Goal: Contribute content: Contribute content

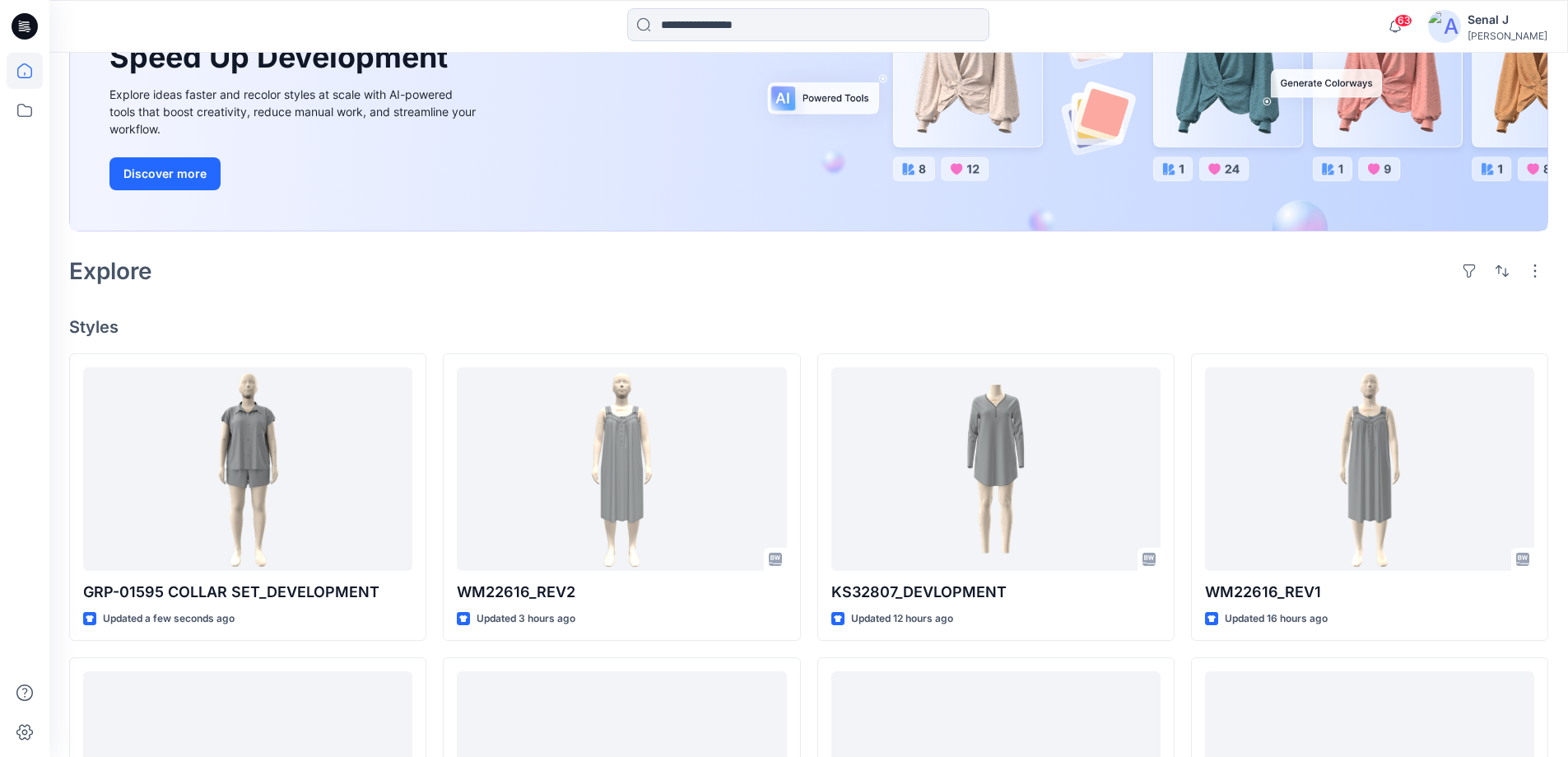
scroll to position [220, 0]
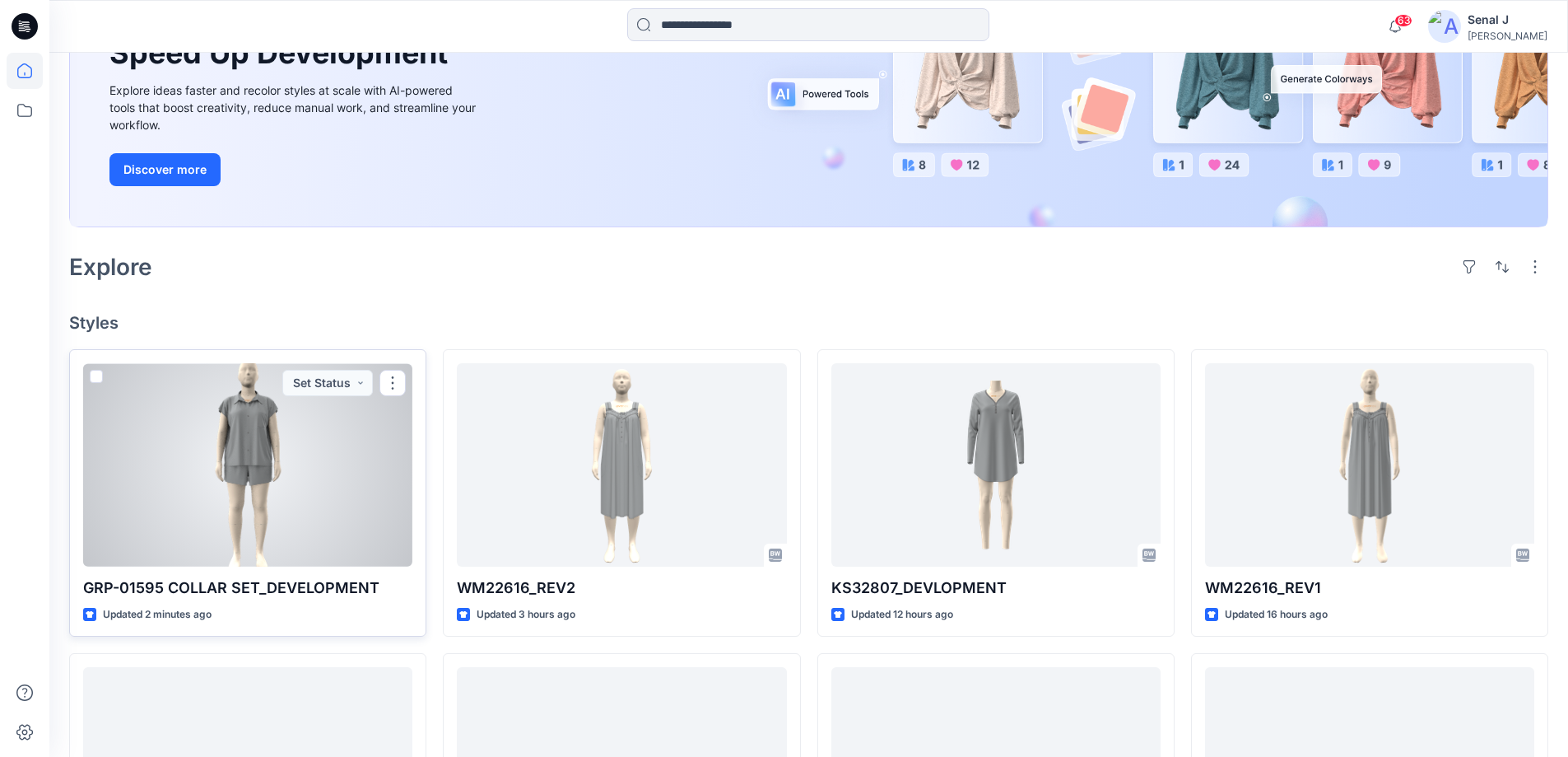
click at [295, 467] on div at bounding box center [247, 464] width 329 height 203
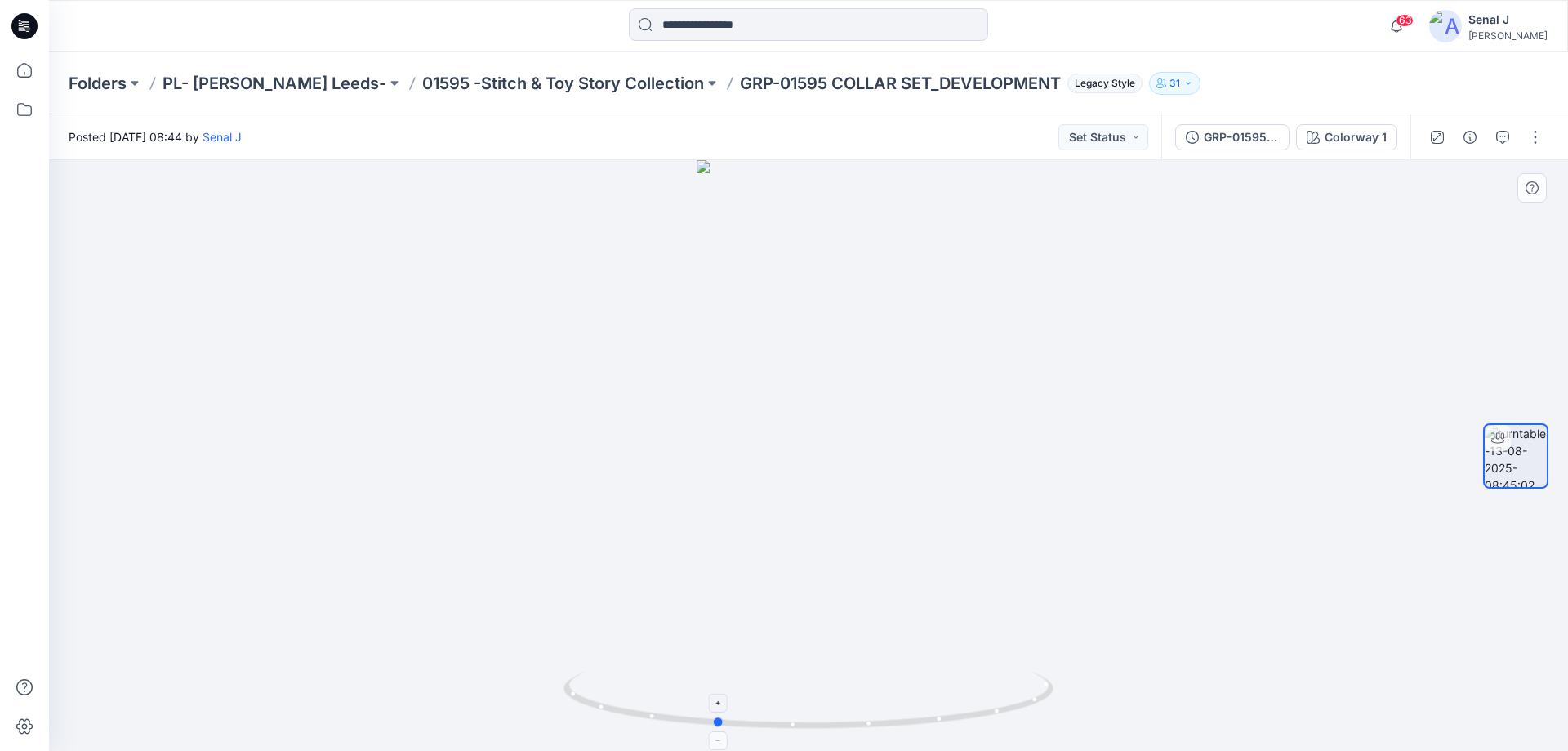
drag, startPoint x: 1023, startPoint y: 708, endPoint x: 931, endPoint y: 715, distance: 92.3
click at [931, 715] on icon at bounding box center [811, 702] width 494 height 61
drag, startPoint x: 1025, startPoint y: 706, endPoint x: 1136, endPoint y: 670, distance: 116.7
click at [1136, 670] on div at bounding box center [808, 455] width 1518 height 591
click at [1533, 145] on button "button" at bounding box center [1535, 136] width 26 height 26
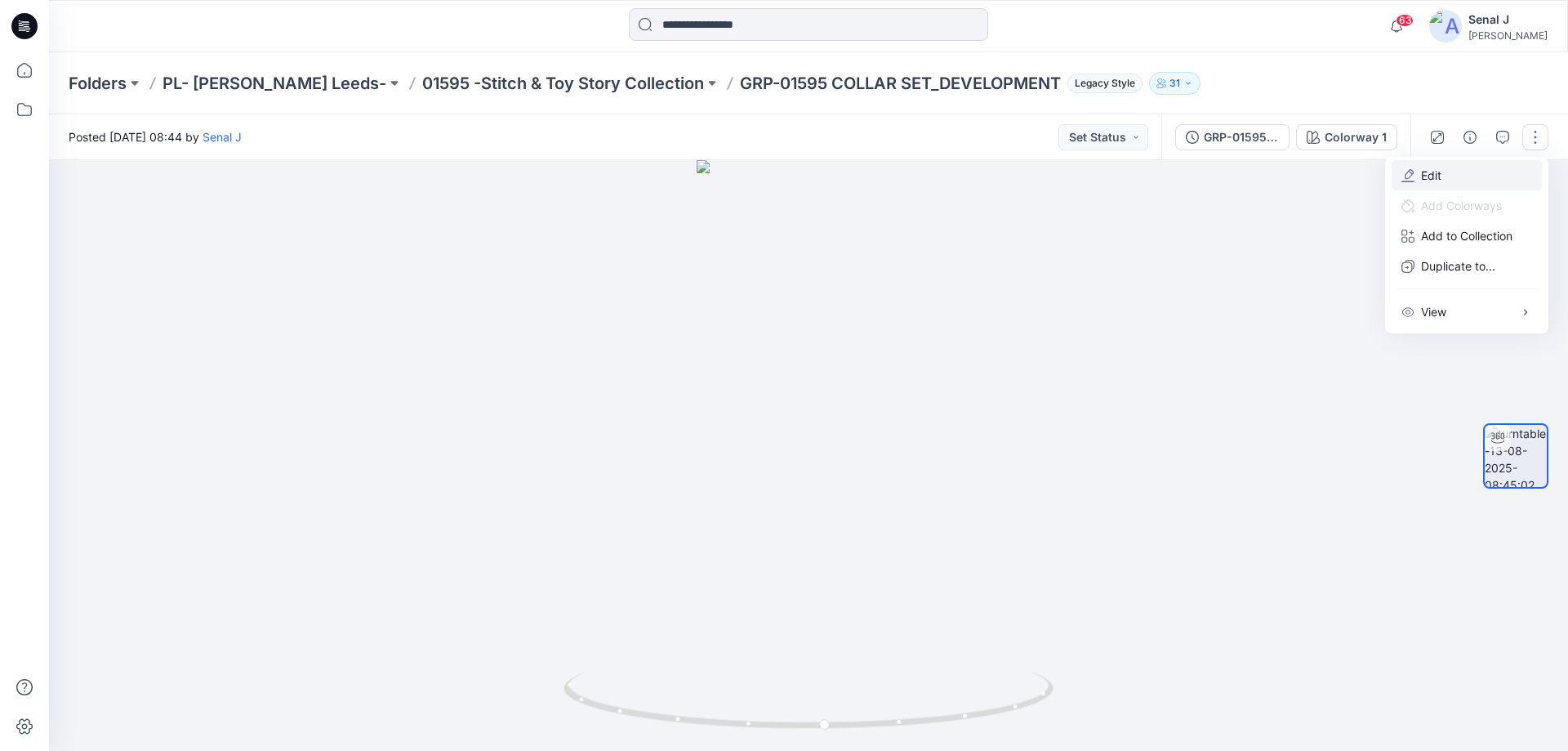
click at [1449, 175] on button "Edit" at bounding box center [1467, 176] width 151 height 31
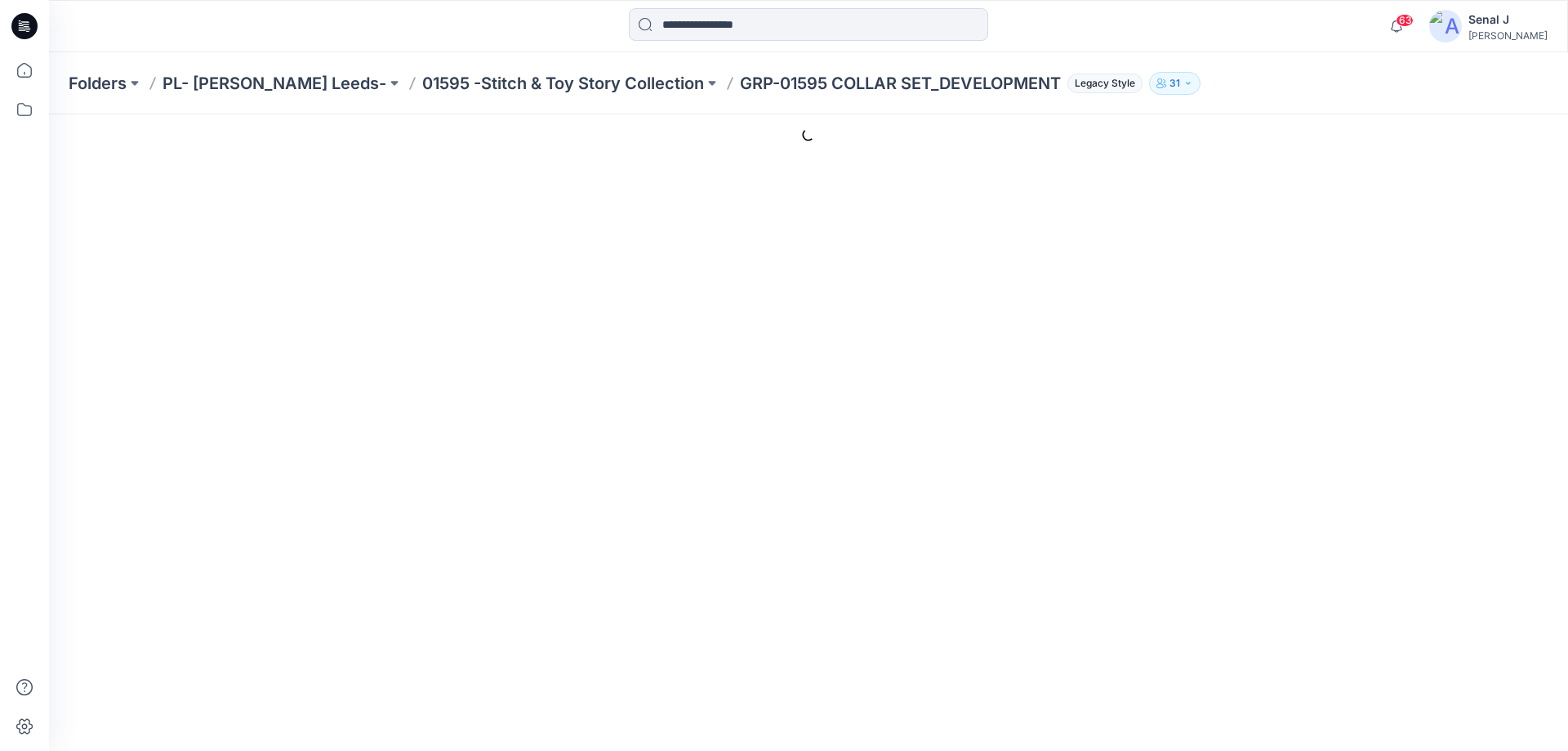
type input "**********"
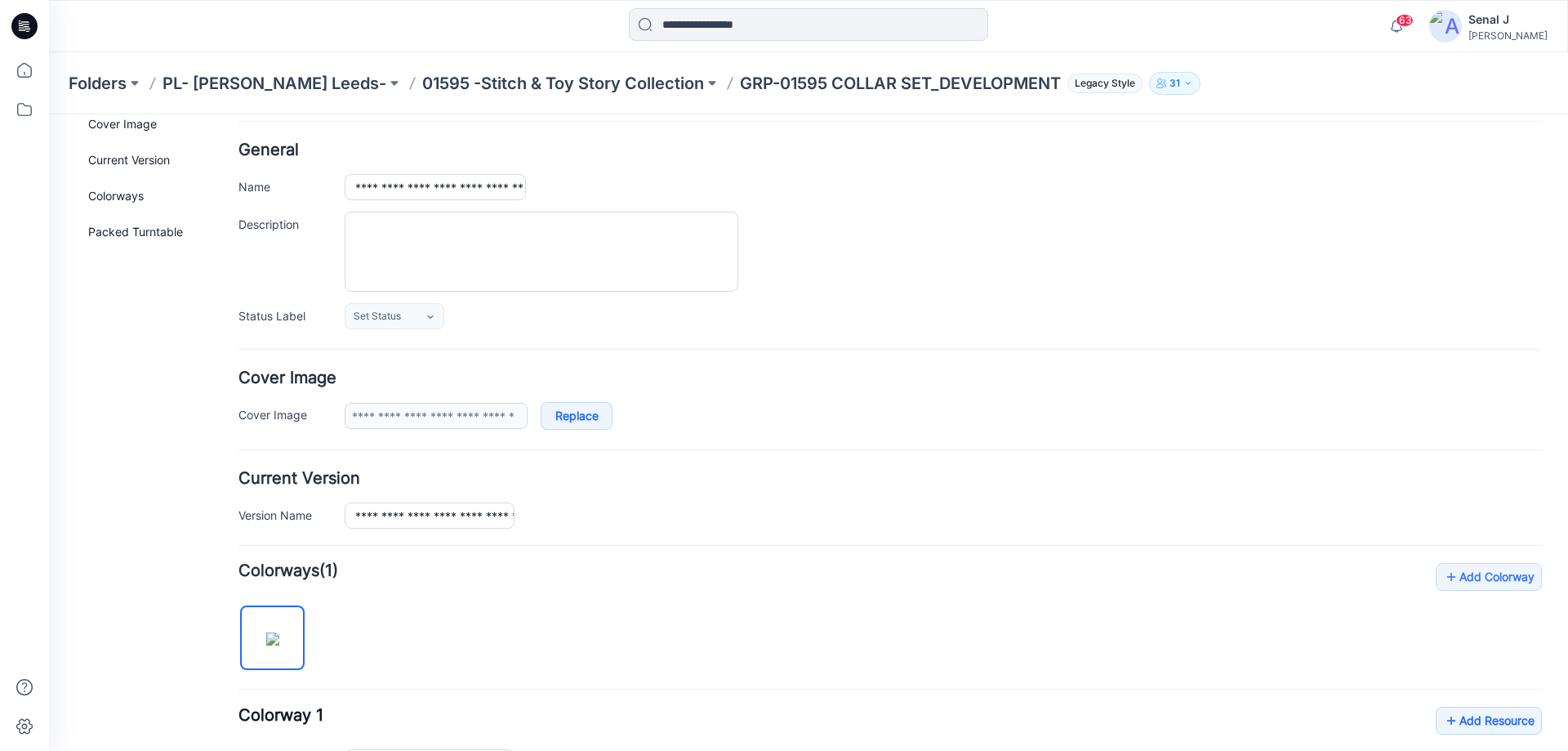
scroll to position [219, 0]
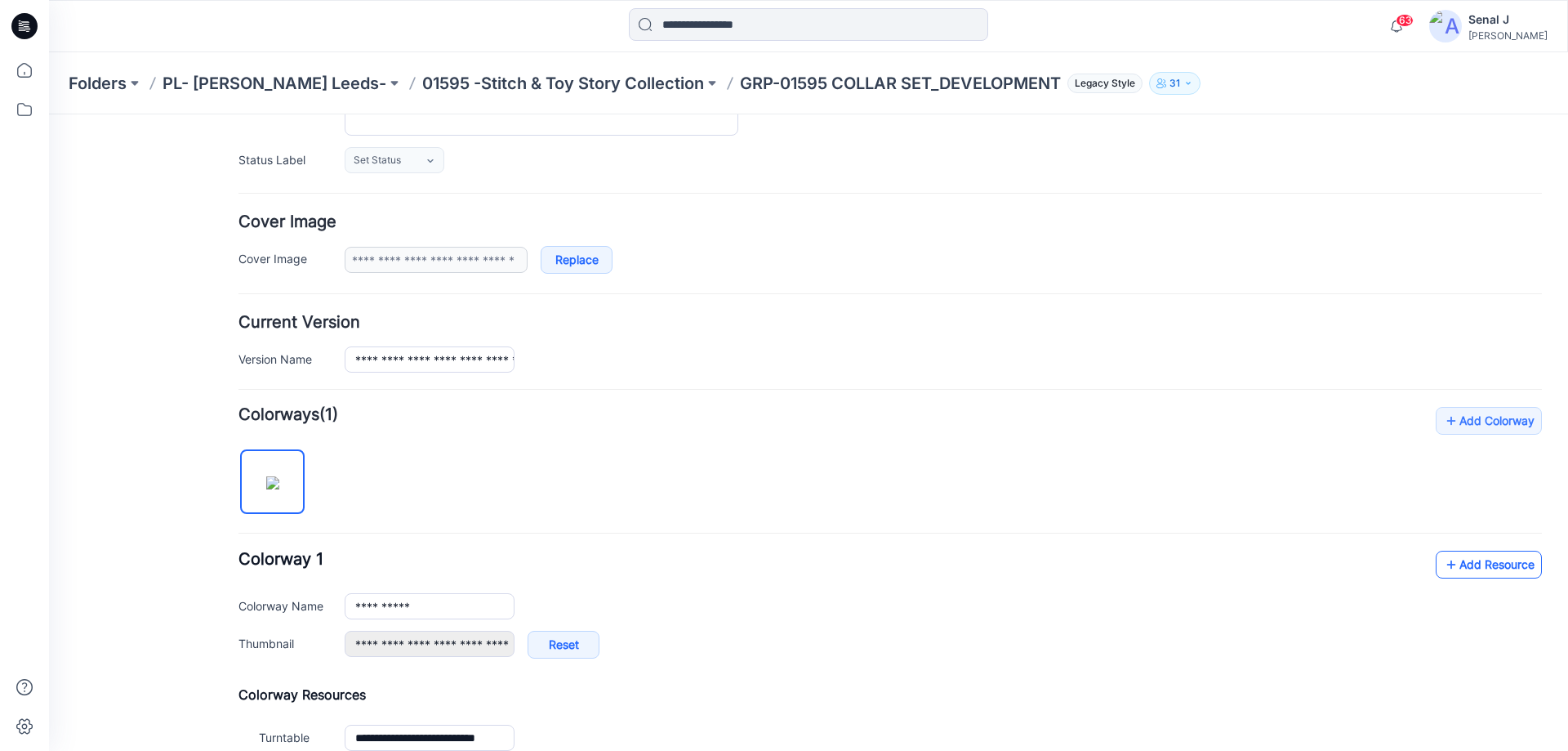
click at [1467, 566] on link "Add Resource" at bounding box center [1488, 564] width 106 height 28
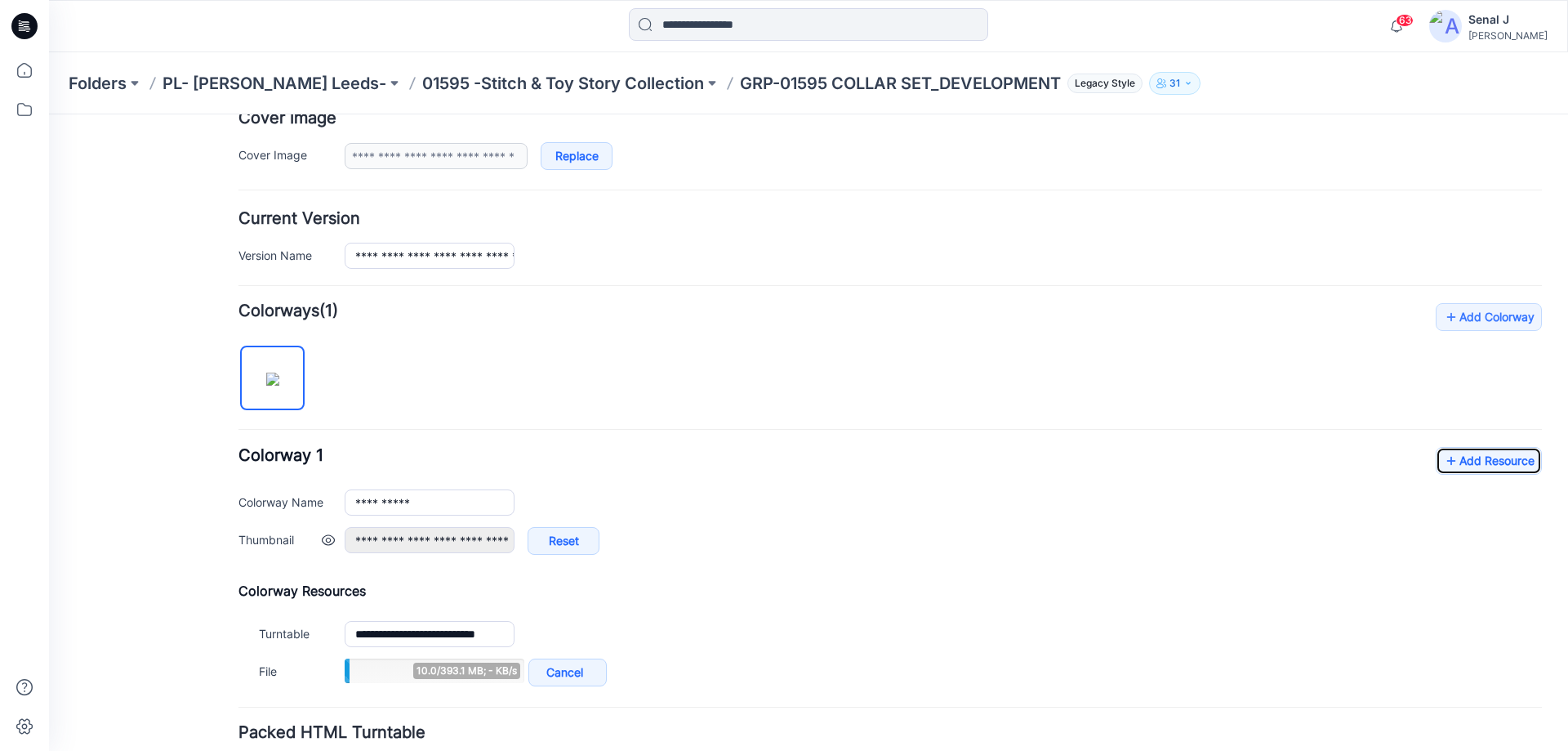
scroll to position [435, 0]
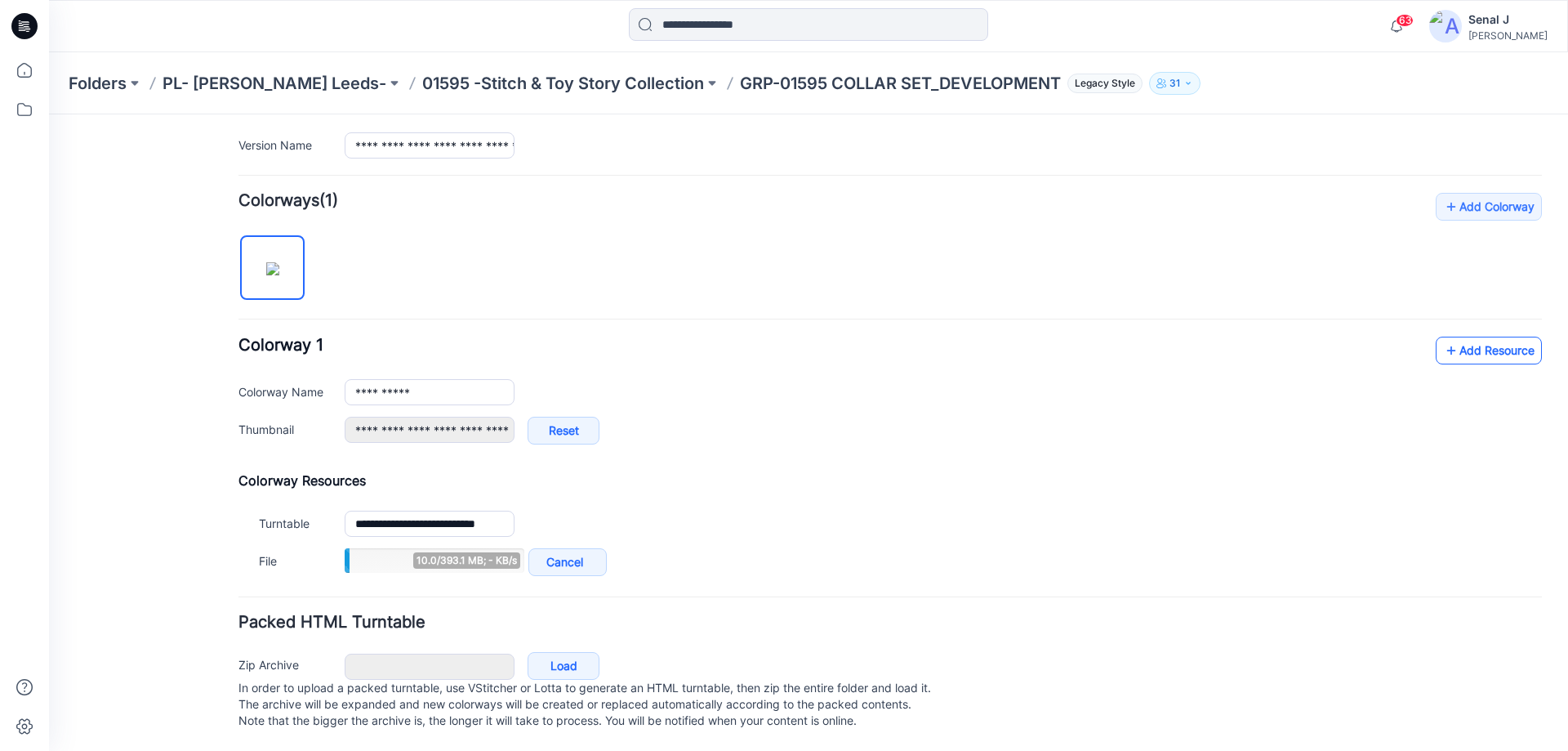
click at [1469, 355] on link "Add Resource" at bounding box center [1488, 350] width 106 height 28
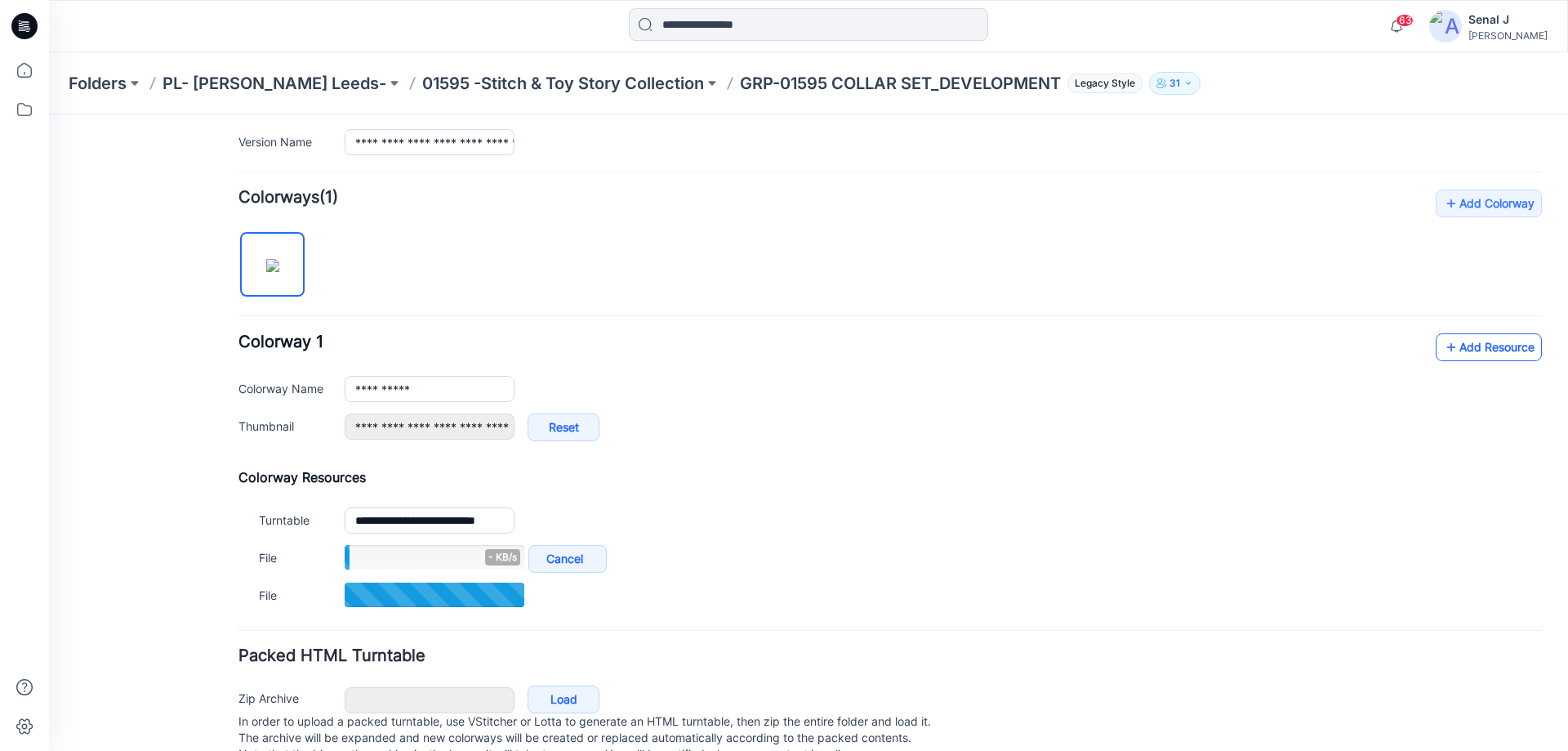
click at [1453, 349] on link "Add Resource" at bounding box center [1488, 346] width 106 height 28
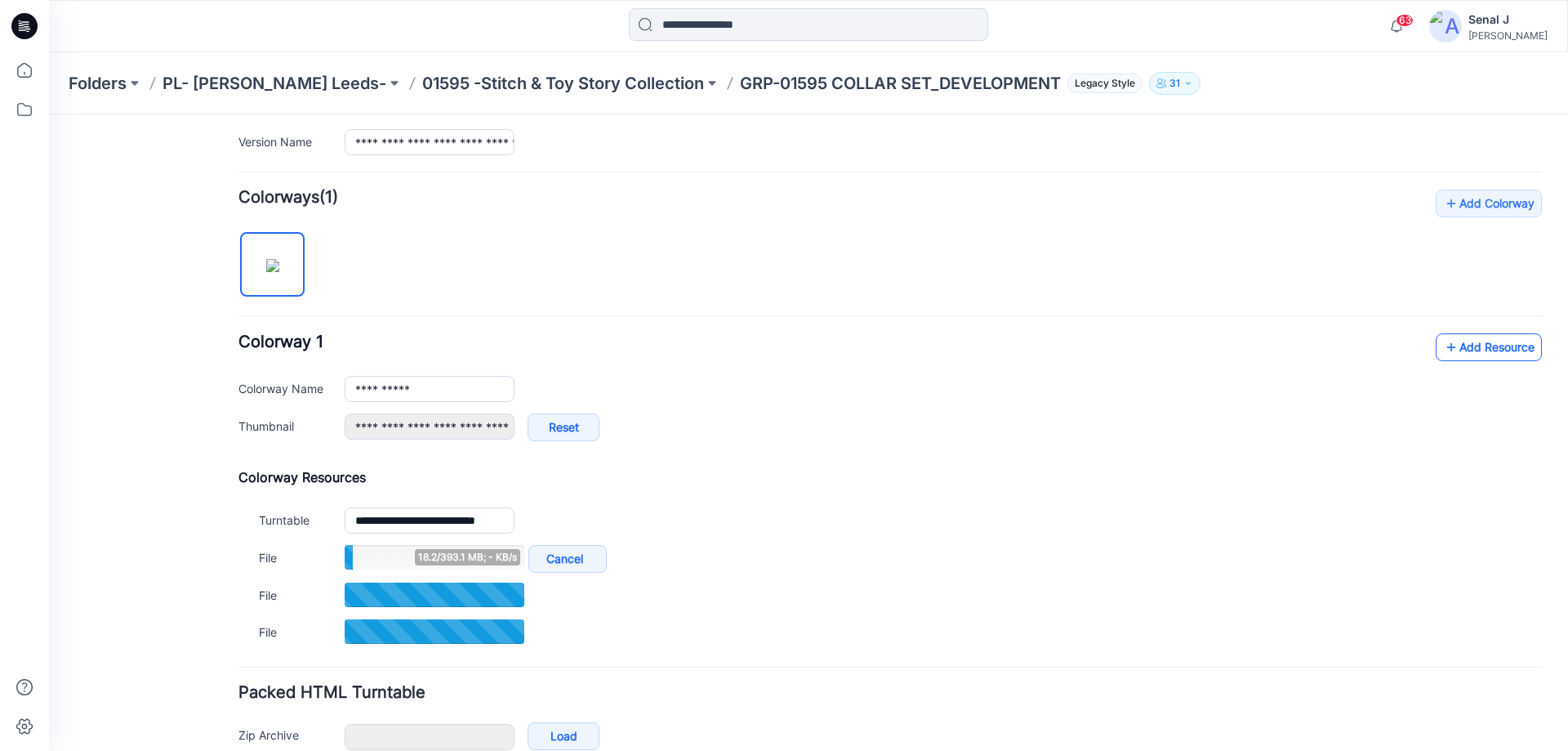
click at [1469, 342] on link "Add Resource" at bounding box center [1488, 346] width 106 height 28
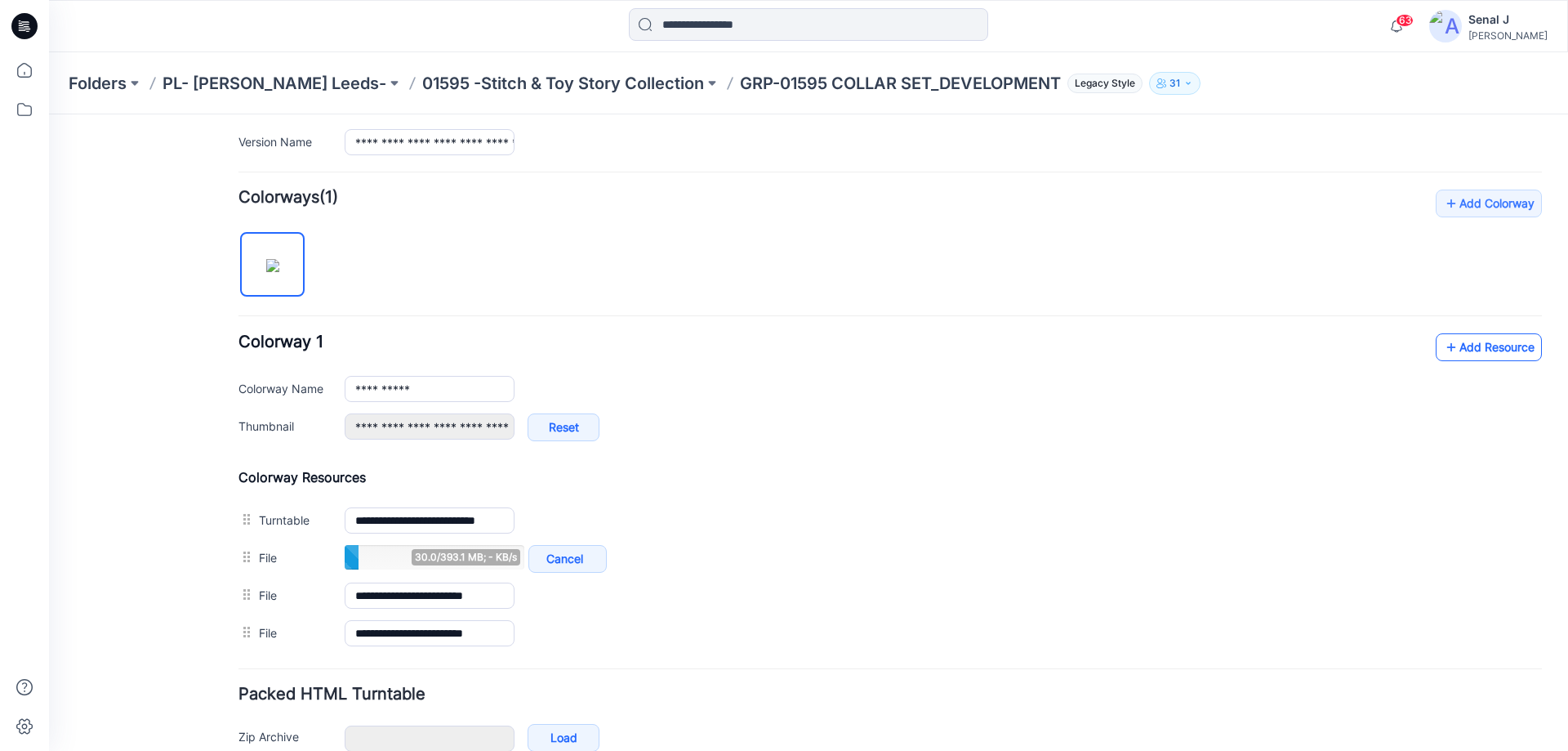
click at [1475, 346] on link "Add Resource" at bounding box center [1488, 346] width 106 height 28
